Goal: Task Accomplishment & Management: Use online tool/utility

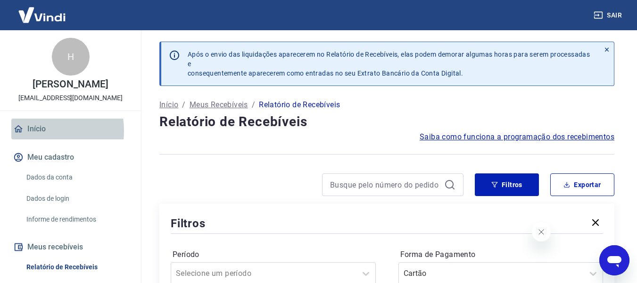
click at [35, 131] on link "Início" at bounding box center [70, 128] width 118 height 21
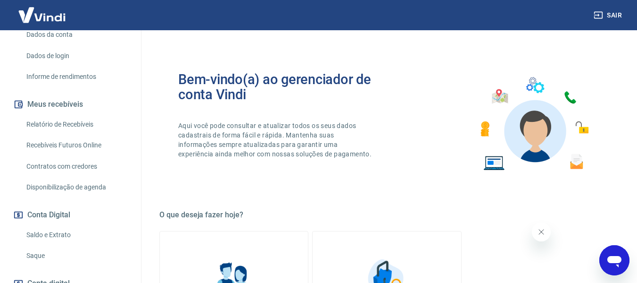
scroll to position [189, 0]
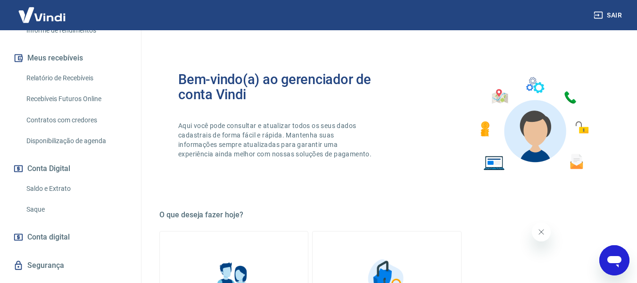
click at [37, 209] on link "Saque" at bounding box center [76, 209] width 107 height 19
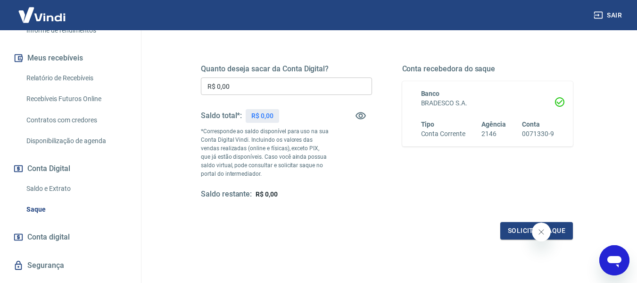
scroll to position [142, 0]
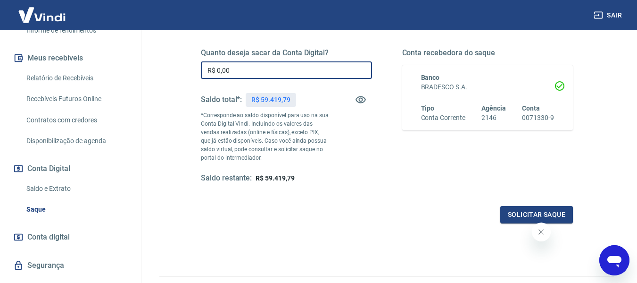
click at [243, 69] on input "R$ 0,00" at bounding box center [286, 69] width 171 height 17
click at [532, 216] on button "Solicitar saque" at bounding box center [537, 214] width 73 height 17
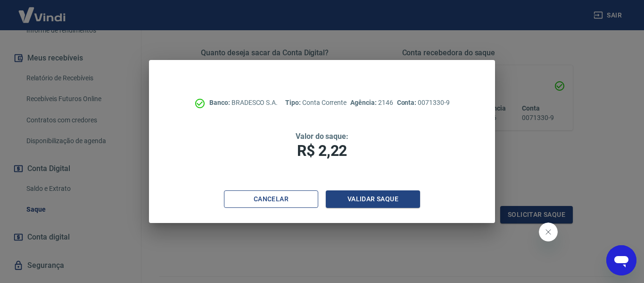
click at [258, 199] on button "Cancelar" at bounding box center [271, 198] width 94 height 17
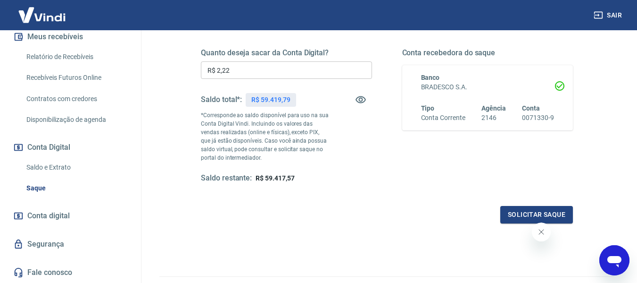
click at [238, 70] on input "R$ 2,22" at bounding box center [286, 69] width 171 height 17
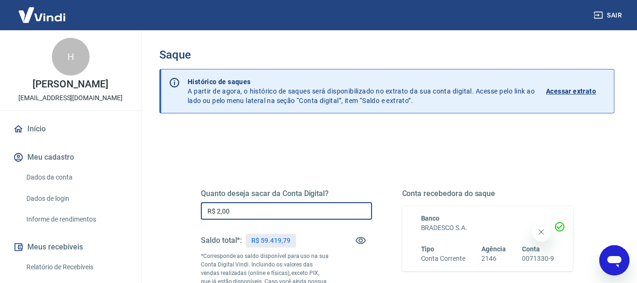
scroll to position [0, 0]
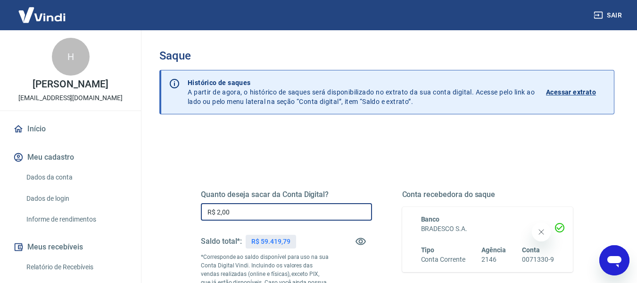
type input "R$ 2,00"
click at [41, 17] on img at bounding box center [41, 14] width 61 height 29
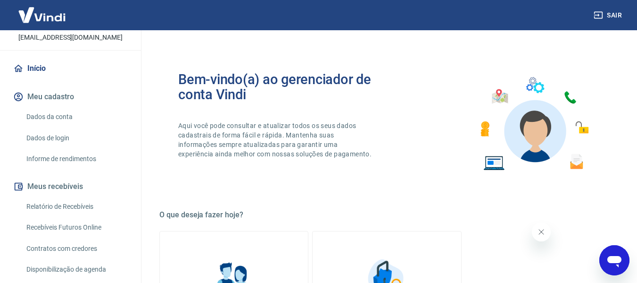
scroll to position [189, 0]
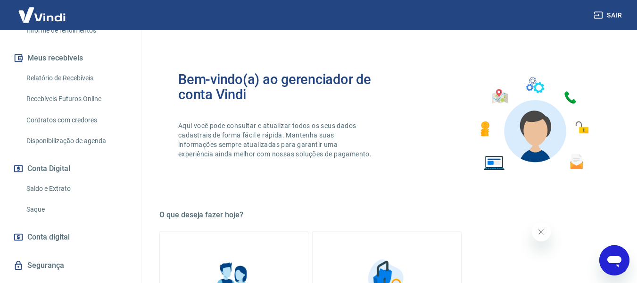
click at [43, 210] on link "Saque" at bounding box center [76, 209] width 107 height 19
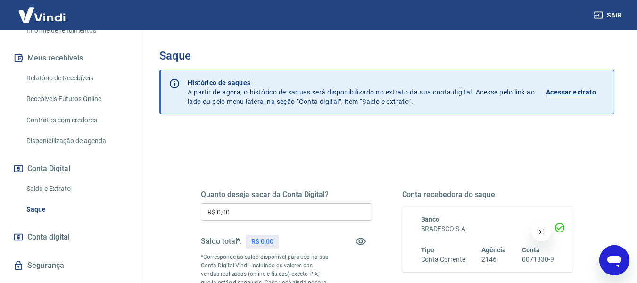
click at [242, 217] on input "R$ 0,00" at bounding box center [286, 211] width 171 height 17
click at [248, 213] on input "R$ 0,00" at bounding box center [286, 211] width 171 height 17
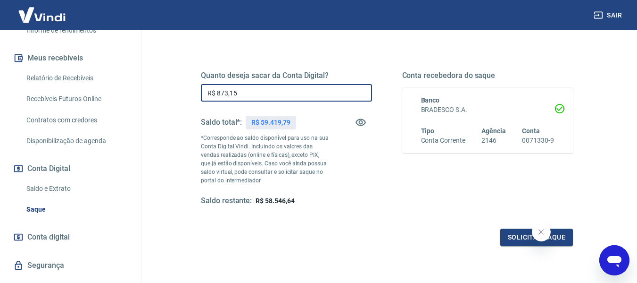
scroll to position [142, 0]
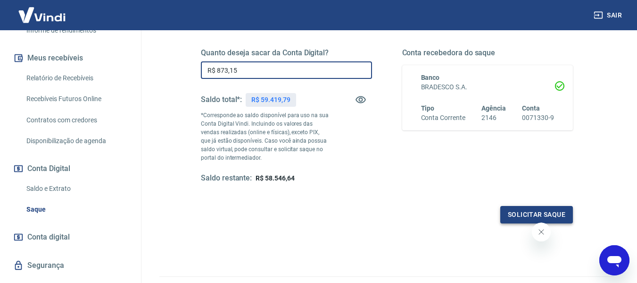
click at [531, 215] on button "Solicitar saque" at bounding box center [537, 214] width 73 height 17
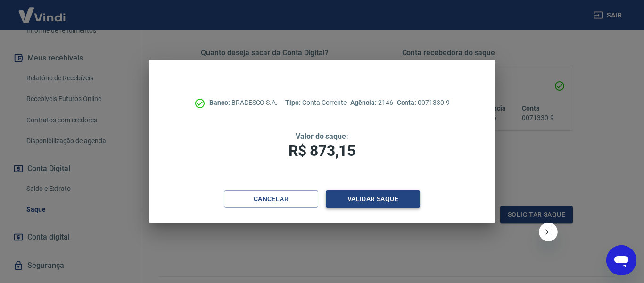
click at [354, 199] on button "Validar saque" at bounding box center [373, 198] width 94 height 17
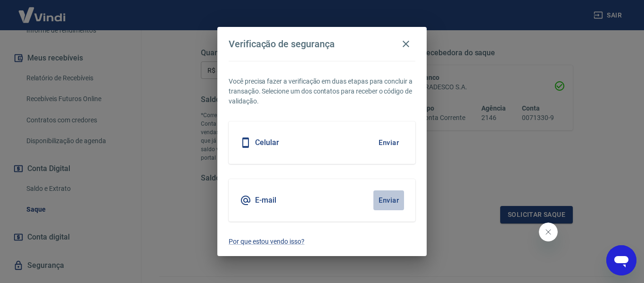
click at [385, 202] on button "Enviar" at bounding box center [389, 200] width 31 height 20
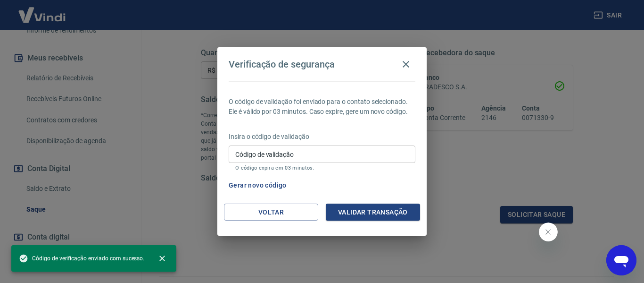
click at [255, 151] on input "Código de validação" at bounding box center [322, 153] width 187 height 17
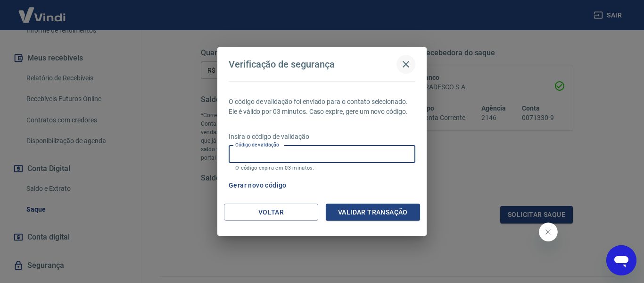
click at [405, 65] on icon "button" at bounding box center [406, 64] width 7 height 7
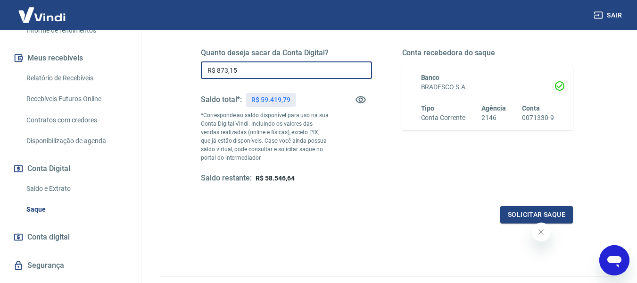
drag, startPoint x: 260, startPoint y: 73, endPoint x: 192, endPoint y: 74, distance: 67.5
click at [189, 74] on div "Quanto deseja sacar da Conta Digital? R$ 873,15 ​ Saldo total*: R$ 59.419,79 *C…" at bounding box center [387, 121] width 418 height 228
type input "R$ 0,00"
click at [197, 208] on div "Quanto deseja sacar da Conta Digital? R$ 0,00 ​ Saldo total*: R$ 59.419,79 *Cor…" at bounding box center [387, 121] width 395 height 228
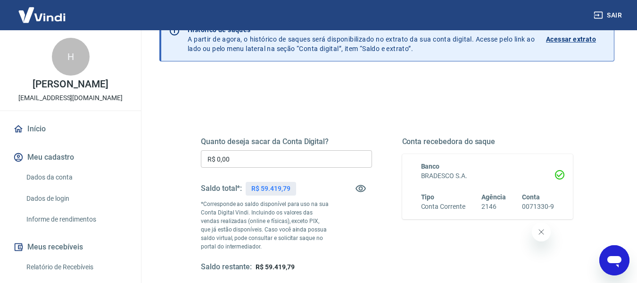
scroll to position [51, 0]
